Goal: Navigation & Orientation: Understand site structure

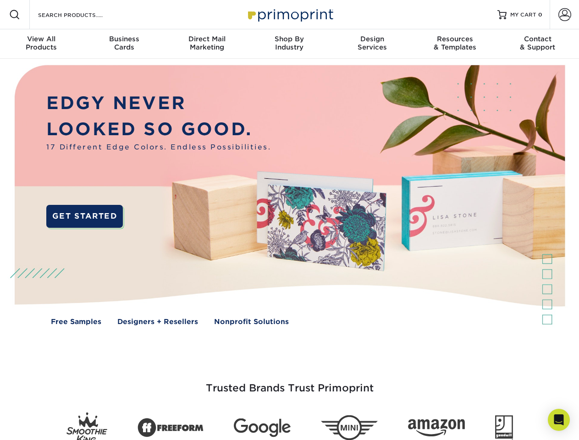
click at [289, 220] on img at bounding box center [289, 202] width 573 height 286
click at [15, 15] on span at bounding box center [14, 14] width 11 height 11
click at [564, 15] on span at bounding box center [564, 14] width 13 height 13
click at [41, 44] on div "View All Products" at bounding box center [41, 43] width 83 height 17
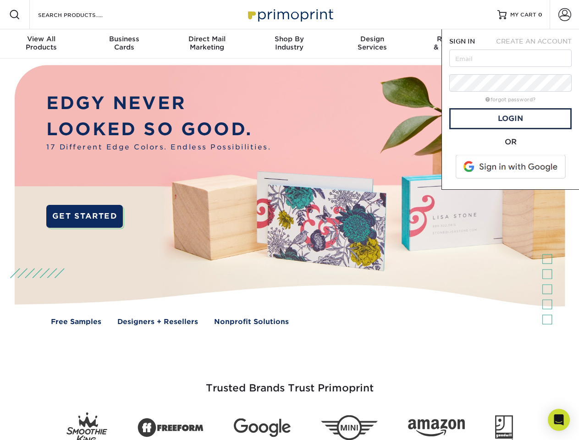
click at [124, 44] on div "Business Cards" at bounding box center [124, 43] width 83 height 17
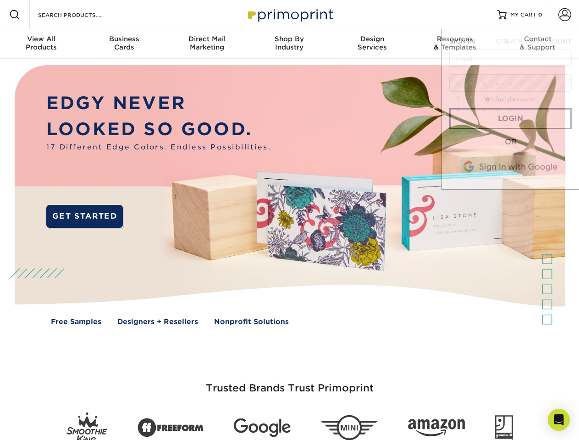
click at [207, 44] on div "Direct Mail Marketing" at bounding box center [206, 43] width 83 height 17
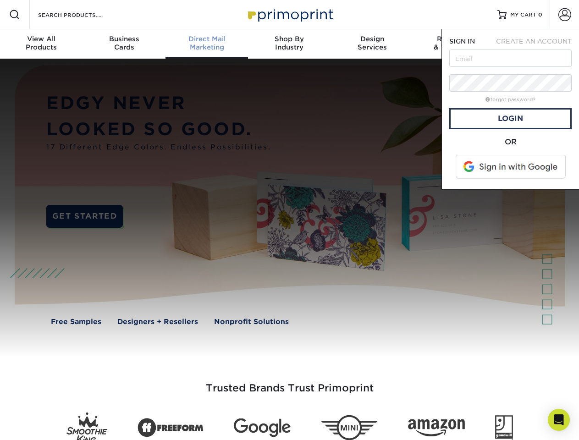
click at [289, 44] on div "Shop By Industry" at bounding box center [289, 43] width 83 height 17
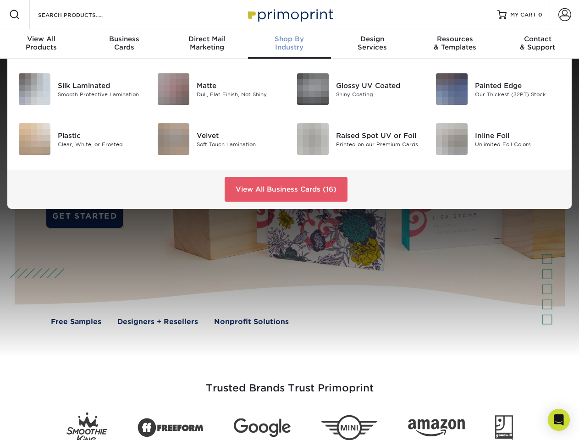
click at [372, 44] on div "Design Services" at bounding box center [372, 43] width 83 height 17
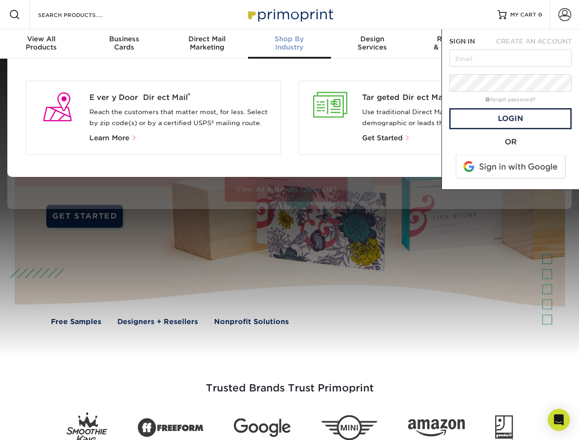
click at [455, 44] on span "SIGN IN" at bounding box center [462, 41] width 26 height 7
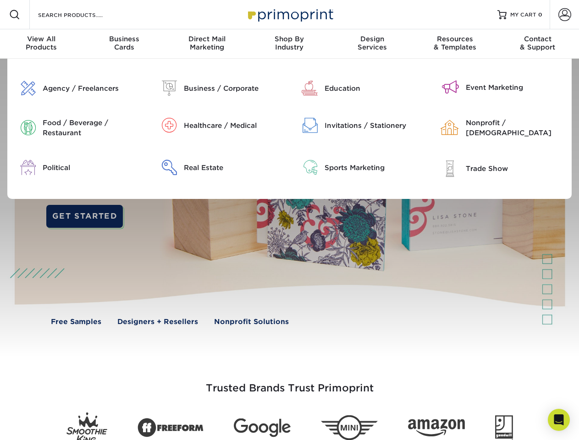
click at [538, 44] on div "Contact & Support" at bounding box center [537, 43] width 83 height 17
